Goal: Information Seeking & Learning: Check status

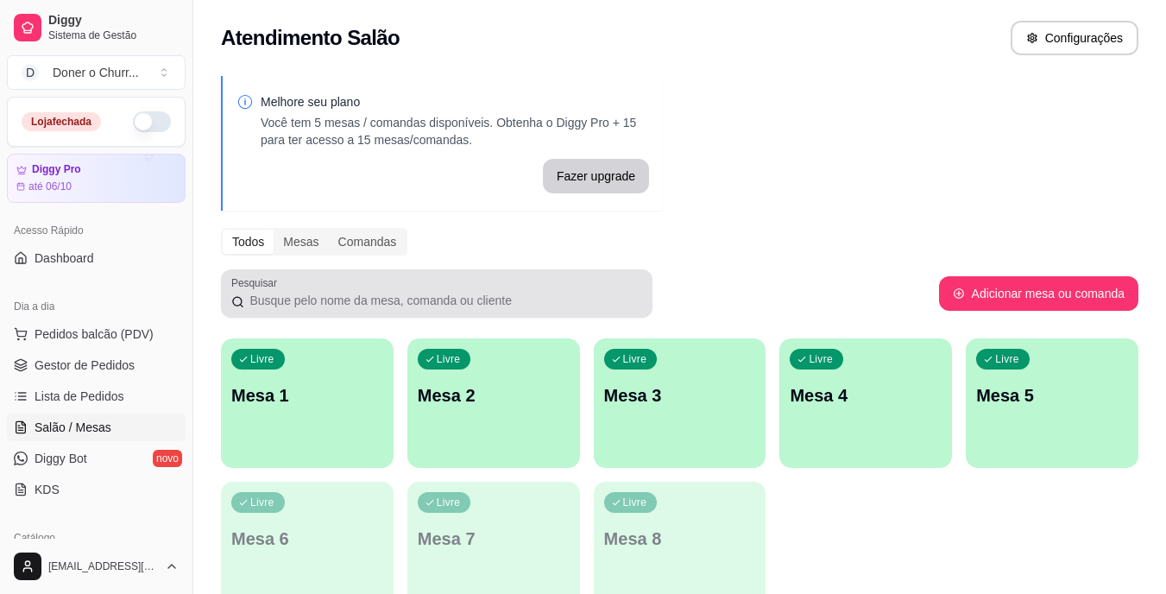
scroll to position [180, 0]
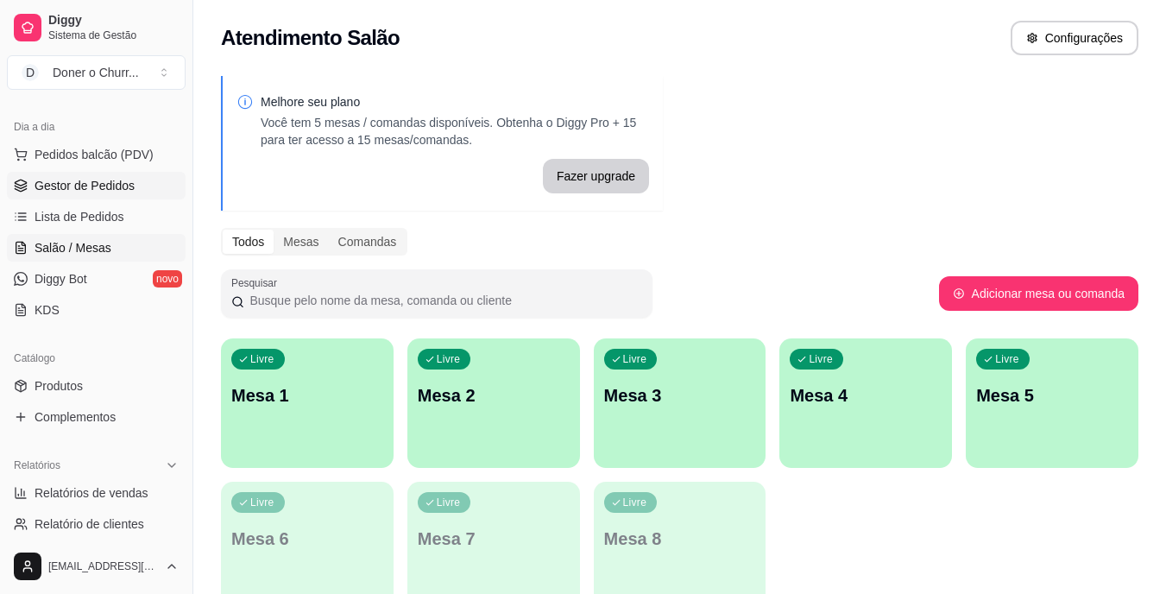
click at [92, 187] on span "Gestor de Pedidos" at bounding box center [85, 185] width 100 height 17
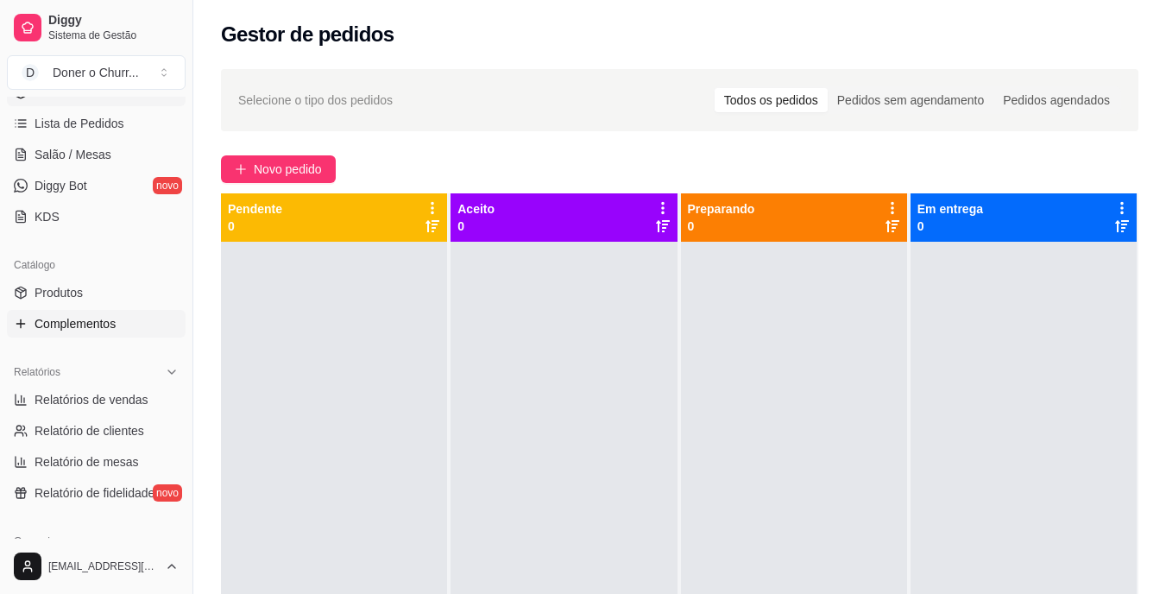
scroll to position [274, 0]
click at [106, 395] on span "Relatórios de vendas" at bounding box center [92, 398] width 114 height 17
select select "ALL"
select select "0"
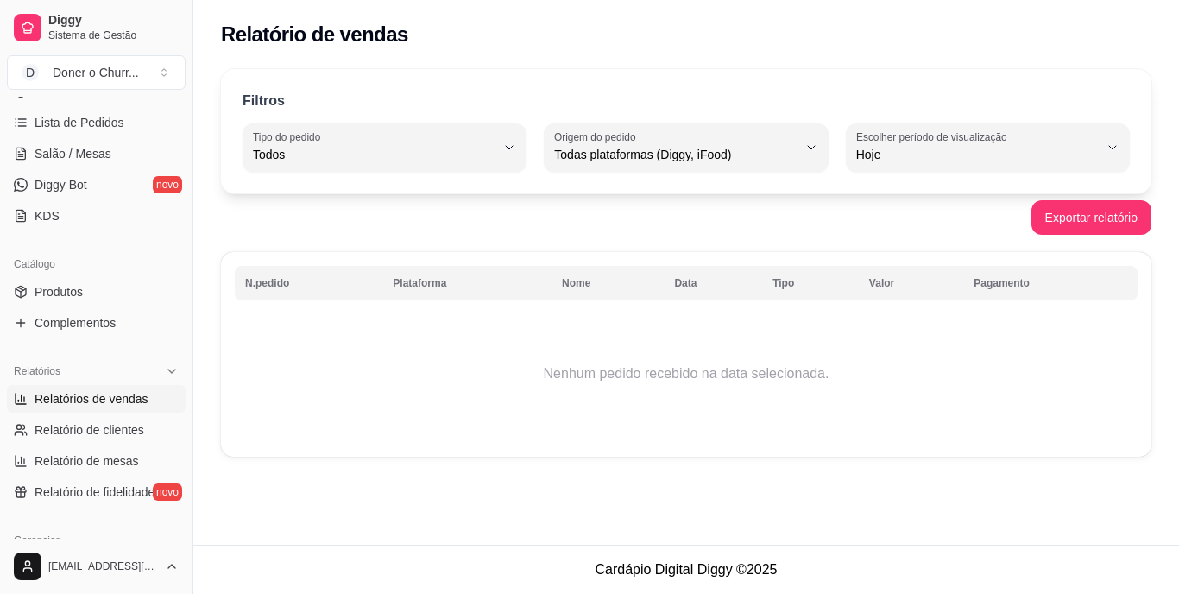
click at [798, 503] on div "Relatório de vendas Filtros ALL Tipo do pedido Todos Entrega Retirada Mesa Cons…" at bounding box center [686, 272] width 986 height 545
click at [845, 485] on div "Relatório de vendas Filtros ALL Tipo do pedido Todos Entrega Retirada Mesa Cons…" at bounding box center [686, 272] width 986 height 545
click at [883, 521] on div "Relatório de vendas Filtros ALL Tipo do pedido Todos Entrega Retirada Mesa Cons…" at bounding box center [686, 272] width 986 height 545
click at [79, 145] on span "Salão / Mesas" at bounding box center [73, 153] width 77 height 17
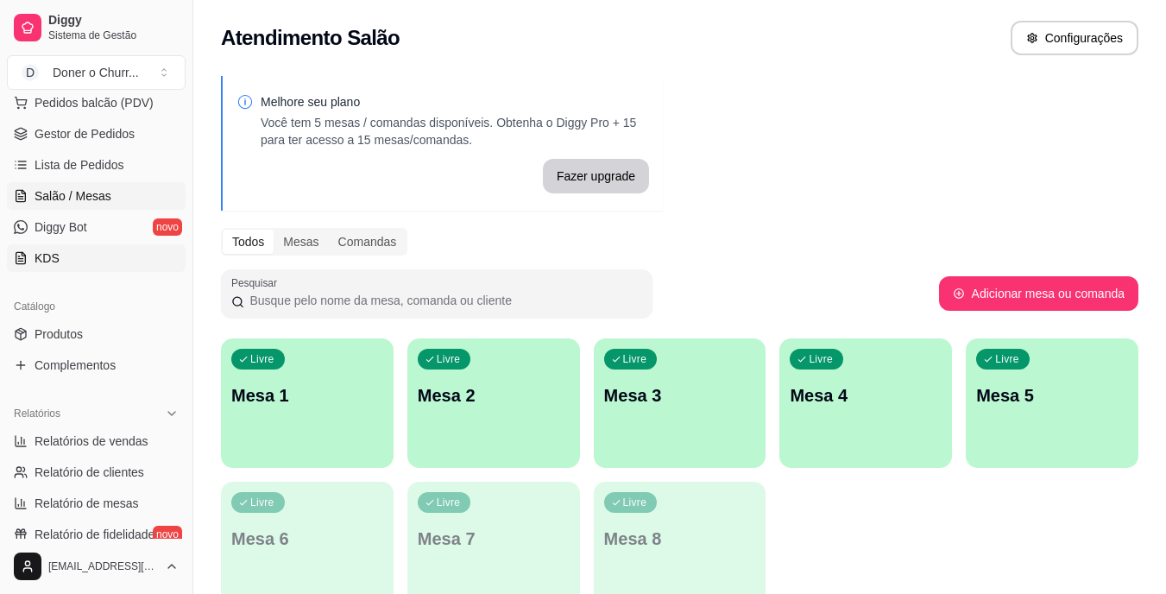
scroll to position [230, 0]
click at [87, 130] on span "Gestor de Pedidos" at bounding box center [85, 135] width 100 height 17
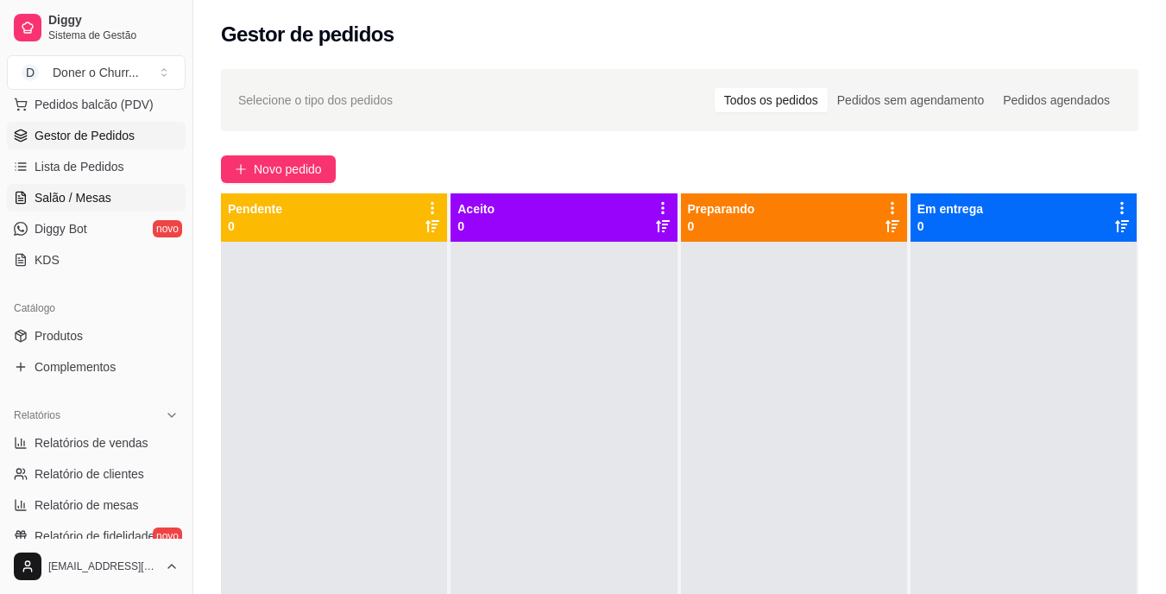
click at [111, 194] on link "Salão / Mesas" at bounding box center [96, 198] width 179 height 28
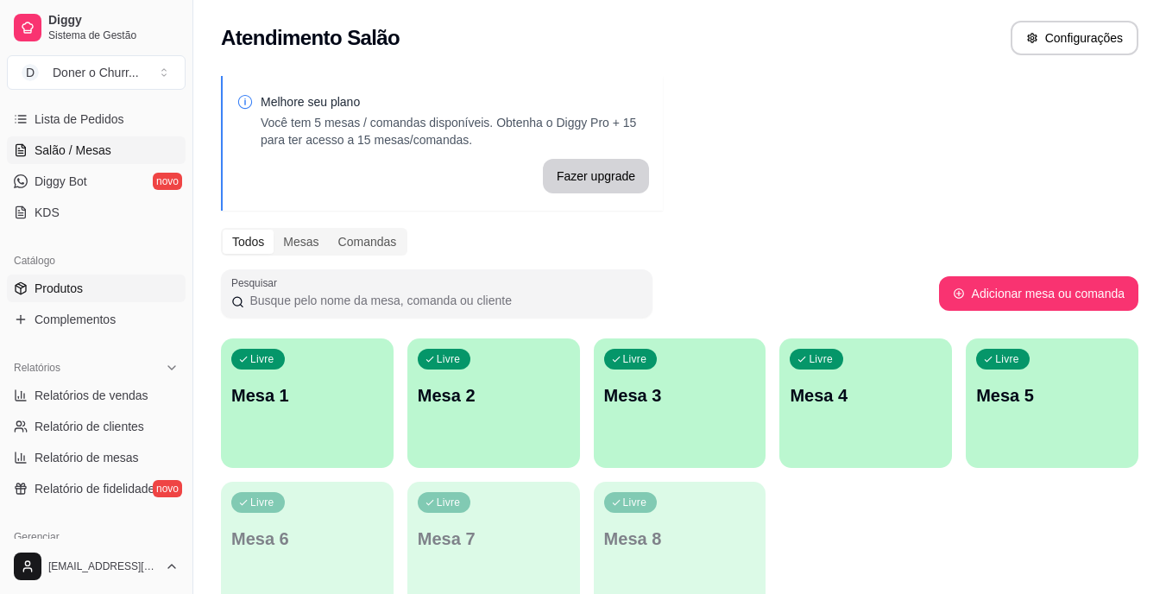
scroll to position [280, 0]
click at [93, 392] on span "Relatórios de vendas" at bounding box center [92, 392] width 114 height 17
select select "ALL"
select select "0"
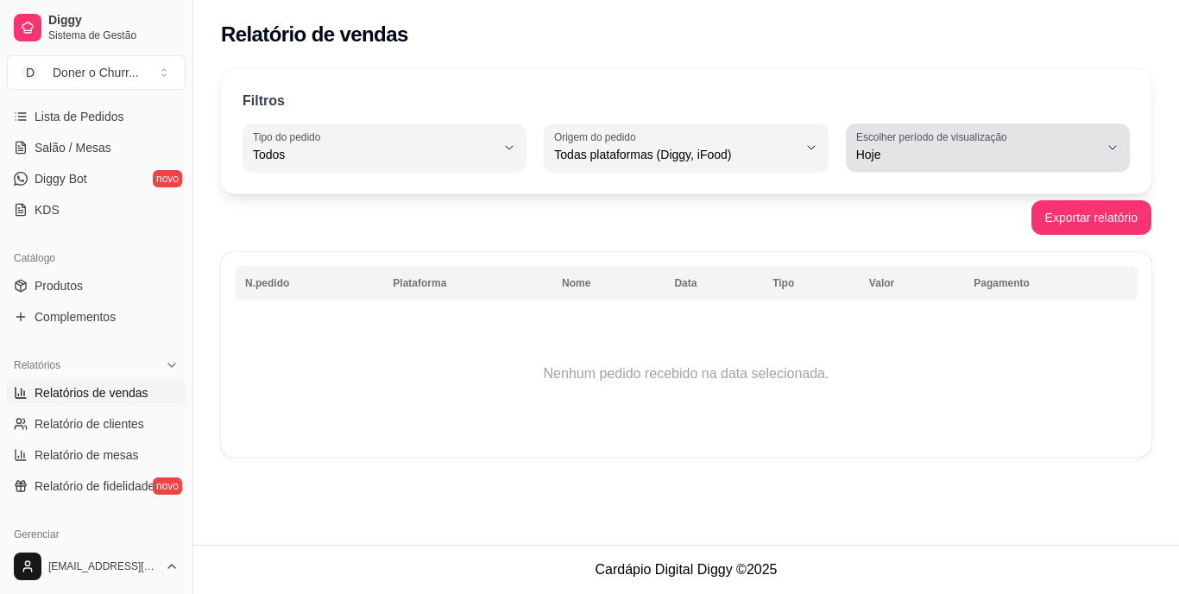
click at [1049, 142] on div "Hoje" at bounding box center [977, 147] width 243 height 35
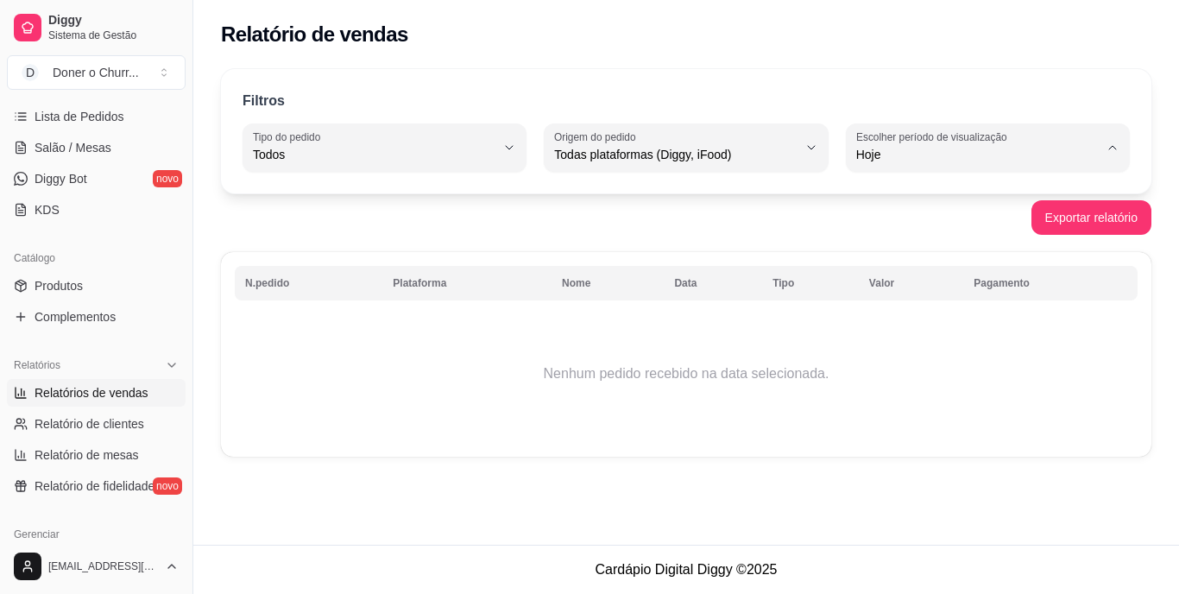
click at [962, 232] on span "Ontem" at bounding box center [980, 224] width 230 height 16
type input "1"
select select "1"
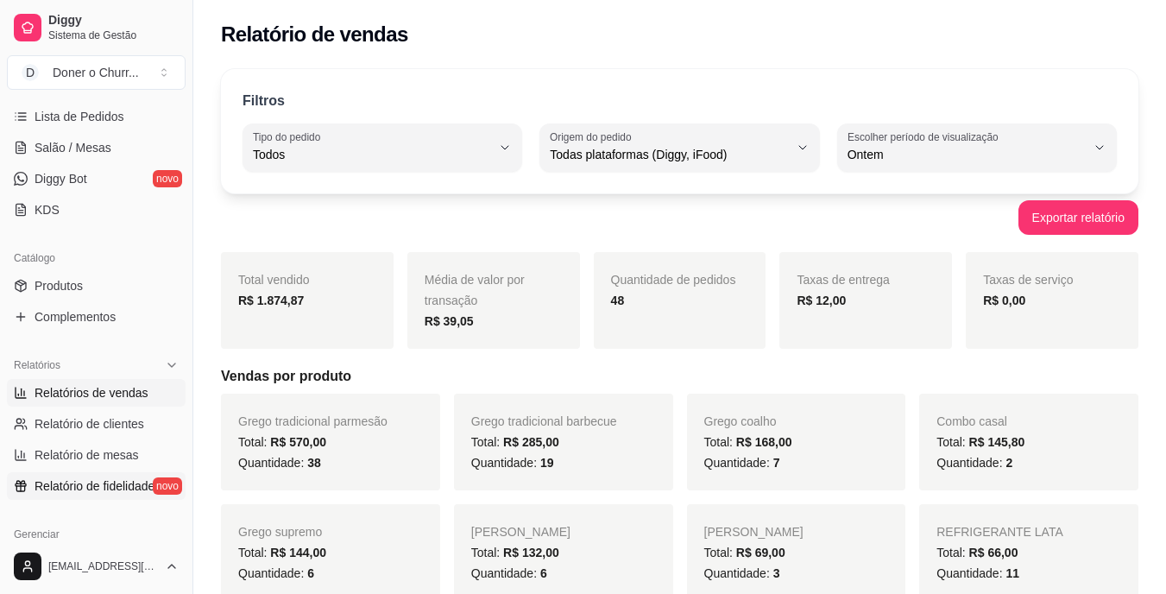
click at [80, 472] on link "Relatório de fidelidade novo" at bounding box center [96, 486] width 179 height 28
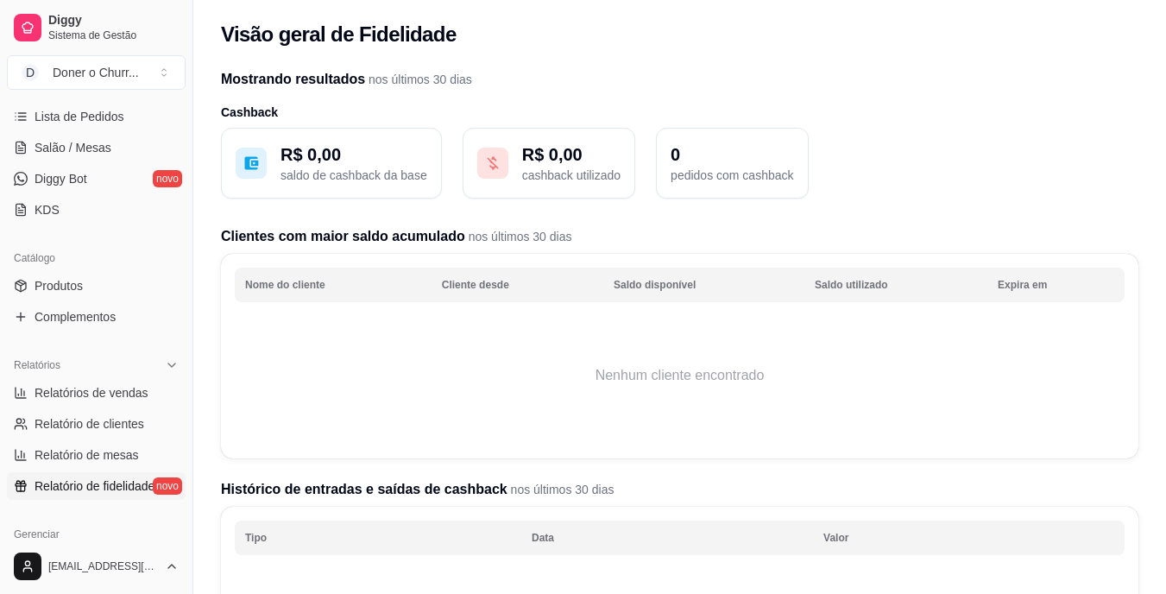
click at [294, 285] on th "Nome do cliente" at bounding box center [333, 285] width 197 height 35
click at [362, 154] on p "R$ 0,00" at bounding box center [354, 154] width 147 height 24
click at [513, 153] on button "R$ 0,00 cashback utilizado" at bounding box center [549, 163] width 173 height 71
click at [273, 285] on th "Nome do cliente" at bounding box center [333, 285] width 197 height 35
